Goal: Information Seeking & Learning: Learn about a topic

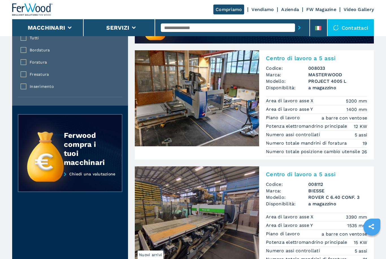
scroll to position [524, 0]
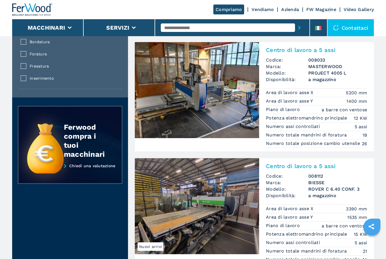
click at [206, 123] on img at bounding box center [197, 90] width 124 height 96
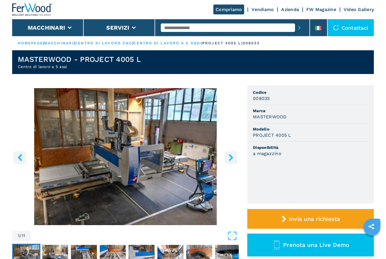
click at [159, 180] on img "Go to Slide 1" at bounding box center [125, 156] width 227 height 137
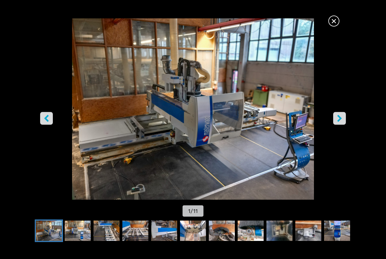
click at [337, 125] on button "right-button" at bounding box center [339, 118] width 13 height 13
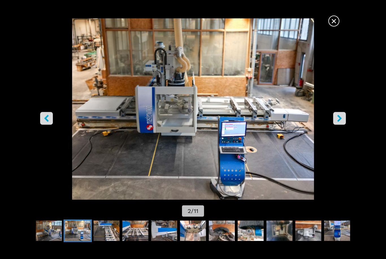
click at [341, 134] on img "Go to Slide 2" at bounding box center [192, 108] width 347 height 181
click at [342, 122] on icon "right-button" at bounding box center [339, 118] width 7 height 7
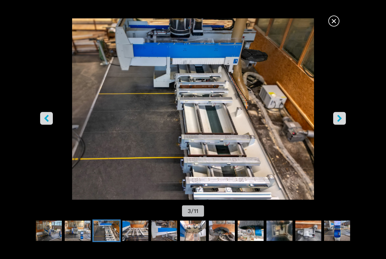
click at [341, 125] on button "right-button" at bounding box center [339, 118] width 13 height 13
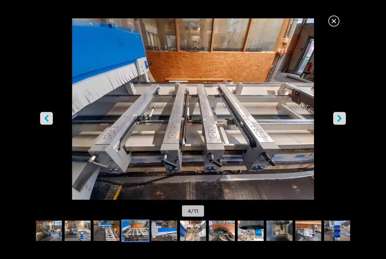
click at [342, 134] on img "Go to Slide 4" at bounding box center [192, 108] width 347 height 181
click at [344, 125] on button "right-button" at bounding box center [339, 118] width 13 height 13
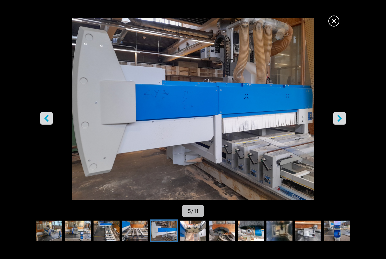
click at [342, 122] on icon "right-button" at bounding box center [339, 118] width 7 height 7
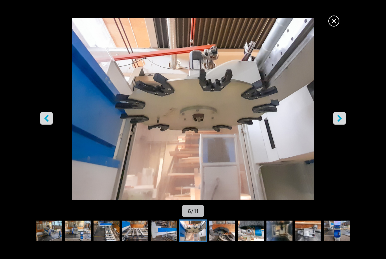
click at [343, 125] on button "right-button" at bounding box center [339, 118] width 13 height 13
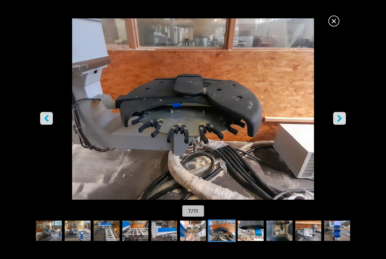
click at [343, 125] on button "right-button" at bounding box center [339, 118] width 13 height 13
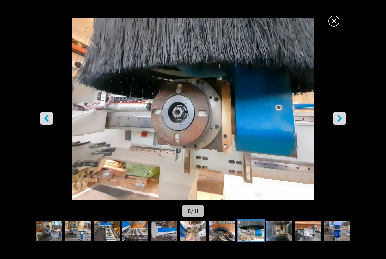
click at [342, 125] on button "right-button" at bounding box center [339, 118] width 13 height 13
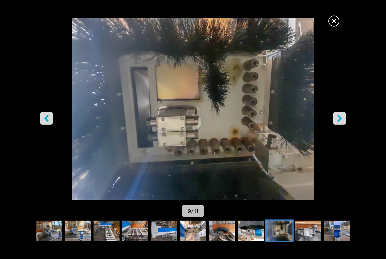
click at [343, 125] on button "right-button" at bounding box center [339, 118] width 13 height 13
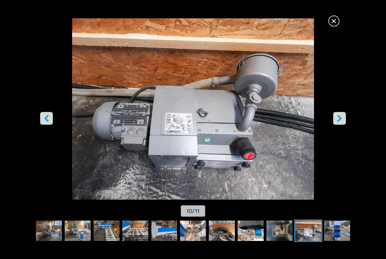
click at [344, 125] on button "right-button" at bounding box center [339, 118] width 13 height 13
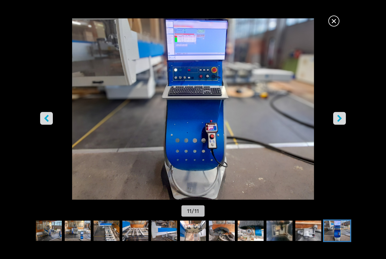
click at [344, 125] on button "right-button" at bounding box center [339, 118] width 13 height 13
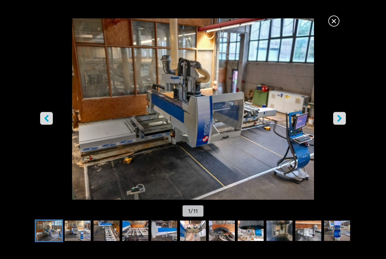
click at [338, 122] on icon "right-button" at bounding box center [339, 118] width 7 height 7
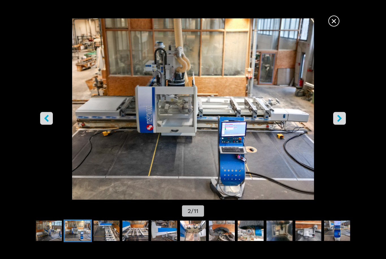
click at [339, 134] on img "Go to Slide 2" at bounding box center [192, 108] width 347 height 181
click at [339, 125] on button "right-button" at bounding box center [339, 118] width 13 height 13
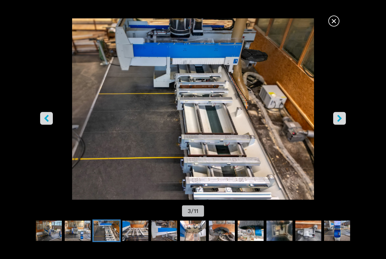
click at [336, 134] on img "Go to Slide 3" at bounding box center [192, 108] width 347 height 181
click at [339, 125] on button "right-button" at bounding box center [339, 118] width 13 height 13
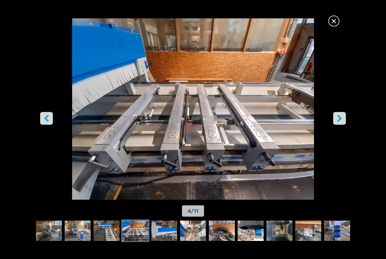
click at [333, 25] on span "×" at bounding box center [334, 20] width 10 height 10
